Goal: Book appointment/travel/reservation

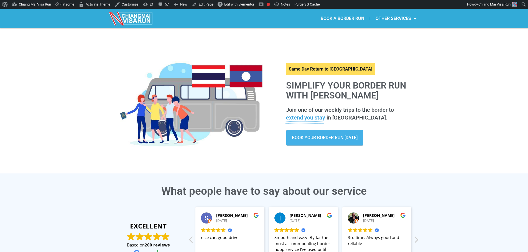
click at [348, 21] on link "BOOK A BORDER RUN" at bounding box center [342, 18] width 55 height 13
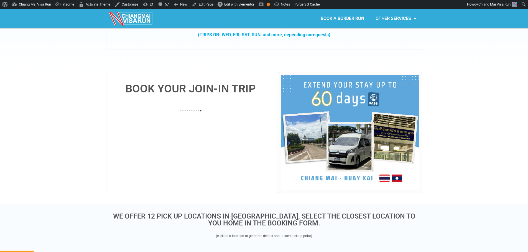
scroll to position [138, 0]
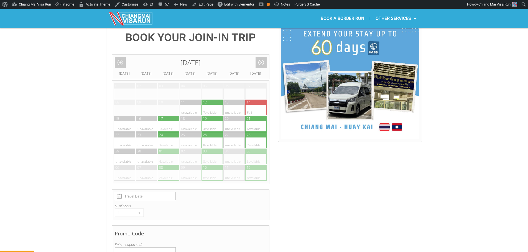
click at [209, 100] on div at bounding box center [206, 102] width 11 height 5
type input "12 September 2025"
radio input "true"
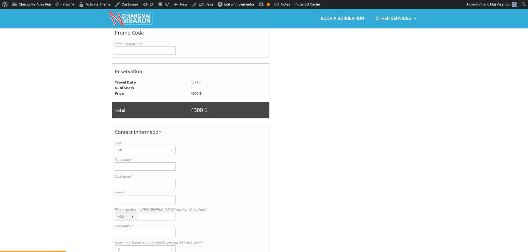
scroll to position [342, 0]
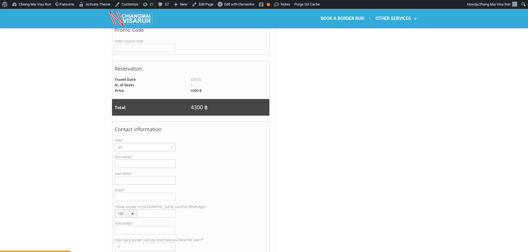
click at [134, 160] on input "First name *" at bounding box center [145, 164] width 61 height 8
paste input "Ayaalsantaev@gmail.c"
type input "Ayaalsantaev@gmail.c"
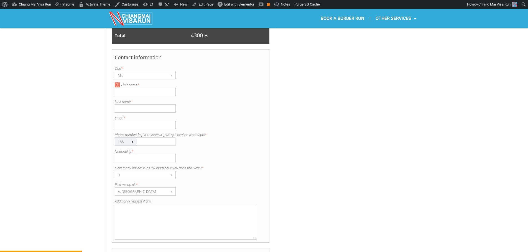
scroll to position [425, 0]
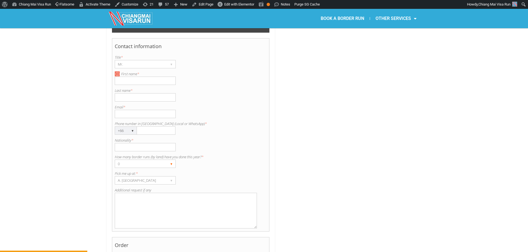
click at [135, 160] on div "0" at bounding box center [140, 164] width 50 height 8
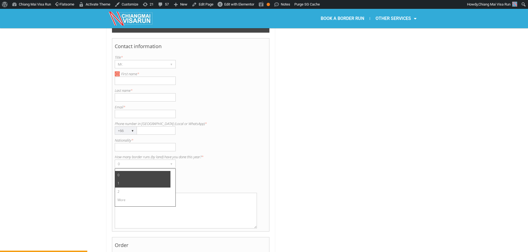
click at [124, 179] on li "1" at bounding box center [142, 183] width 55 height 8
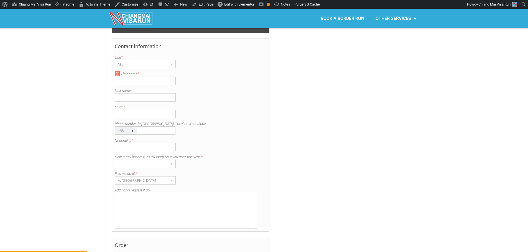
click at [140, 143] on input "Nationality *" at bounding box center [145, 147] width 61 height 8
type input "Russian"
click at [133, 104] on label "Email *" at bounding box center [191, 107] width 152 height 6
click at [133, 110] on input "Email *" at bounding box center [145, 114] width 61 height 8
click at [137, 110] on input "Email *" at bounding box center [145, 114] width 61 height 8
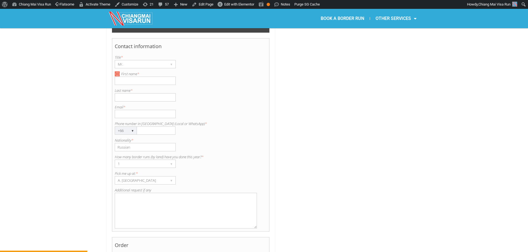
paste input "Ayaalsantaev@gmail.c"
type input "Ayaalsantaev@gmail.com"
click at [131, 77] on input "First name *" at bounding box center [145, 81] width 61 height 8
paste input "Aiaal"
type input "Aiaal"
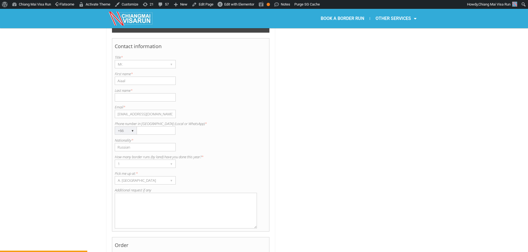
click at [137, 93] on input "Last name *" at bounding box center [145, 97] width 61 height 8
paste input "Santaev"
type input "Santaev"
click at [140, 211] on textarea "Additional request if any" at bounding box center [186, 211] width 142 height 36
type textarea "2 adults 1 Child"
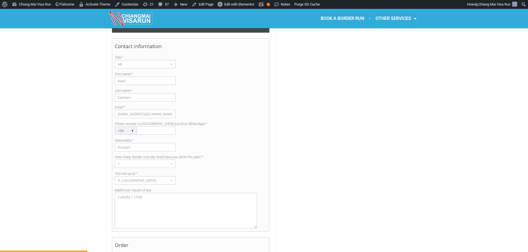
click at [164, 127] on input "Phone number in Thailand (Local or WhatsApp) *" at bounding box center [156, 131] width 38 height 8
click at [163, 127] on input "Phone number in Thailand (Local or WhatsApp) *" at bounding box center [156, 131] width 38 height 8
paste input "931059221"
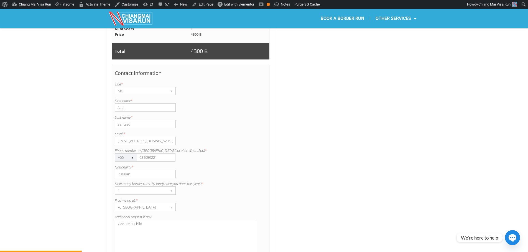
scroll to position [398, 0]
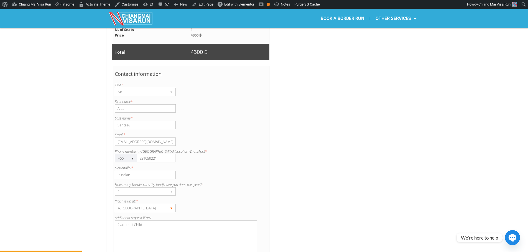
type input "931059221"
click at [135, 204] on div "A. Centara Riverside Hotel" at bounding box center [140, 208] width 50 height 8
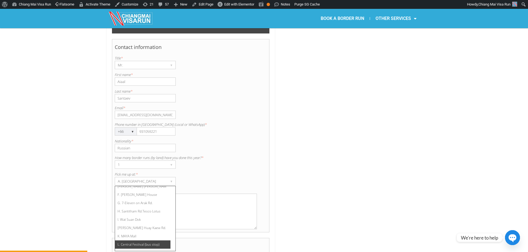
scroll to position [425, 0]
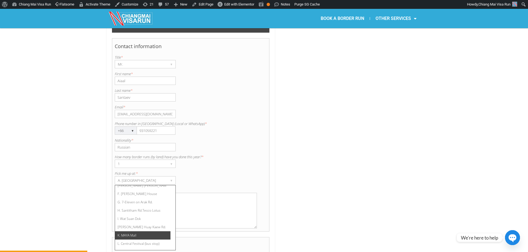
click at [142, 231] on li "K. MAYA Mall" at bounding box center [142, 235] width 55 height 8
click at [269, 114] on div "BOOK YOUR JOIN-IN TRIP September 2025 Add month view Remove month view Next mon…" at bounding box center [190, 16] width 169 height 565
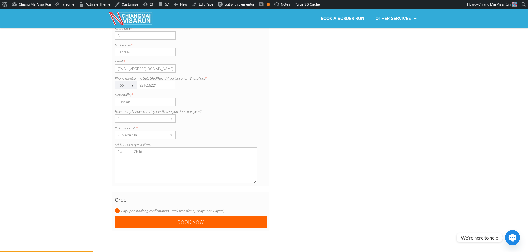
scroll to position [536, 0]
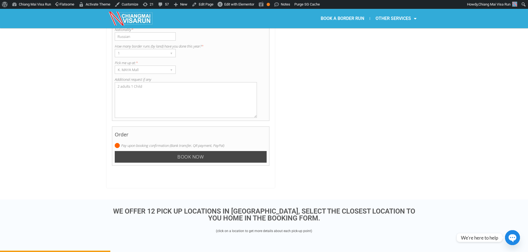
click at [196, 151] on input "Book now" at bounding box center [191, 157] width 152 height 12
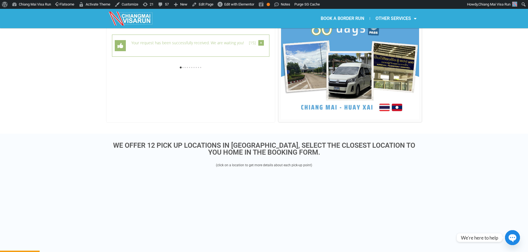
scroll to position [152, 0]
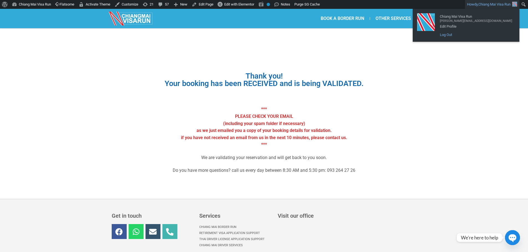
click at [480, 35] on link "Log Out" at bounding box center [476, 34] width 78 height 7
